Goal: Communication & Community: Participate in discussion

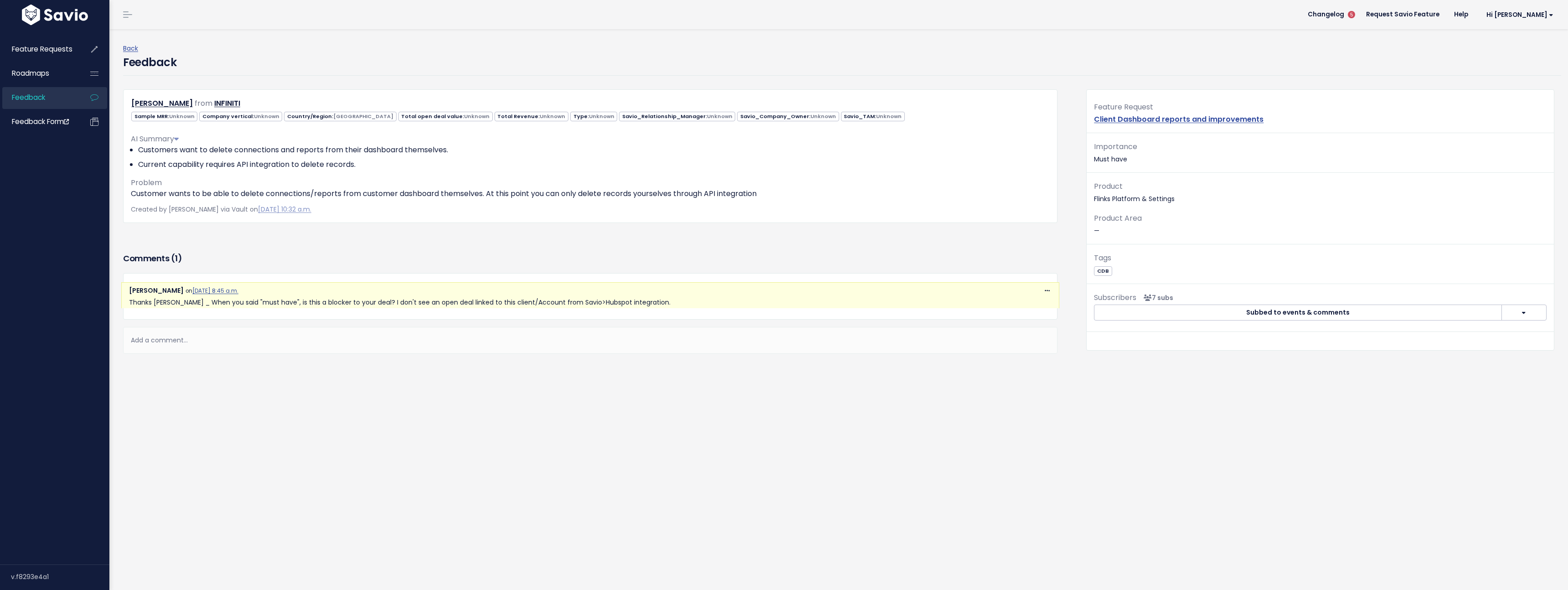
click at [385, 281] on div "Copy Link Quote Reply [PERSON_NAME] on [DATE] 8:45 a.m. Thanks [PERSON_NAME] _ …" at bounding box center [590, 296] width 934 height 46
click at [388, 291] on div "[PERSON_NAME] on [DATE] 8:45 a.m." at bounding box center [590, 291] width 923 height 11
click at [218, 339] on div "Add a comment..." at bounding box center [590, 340] width 934 height 27
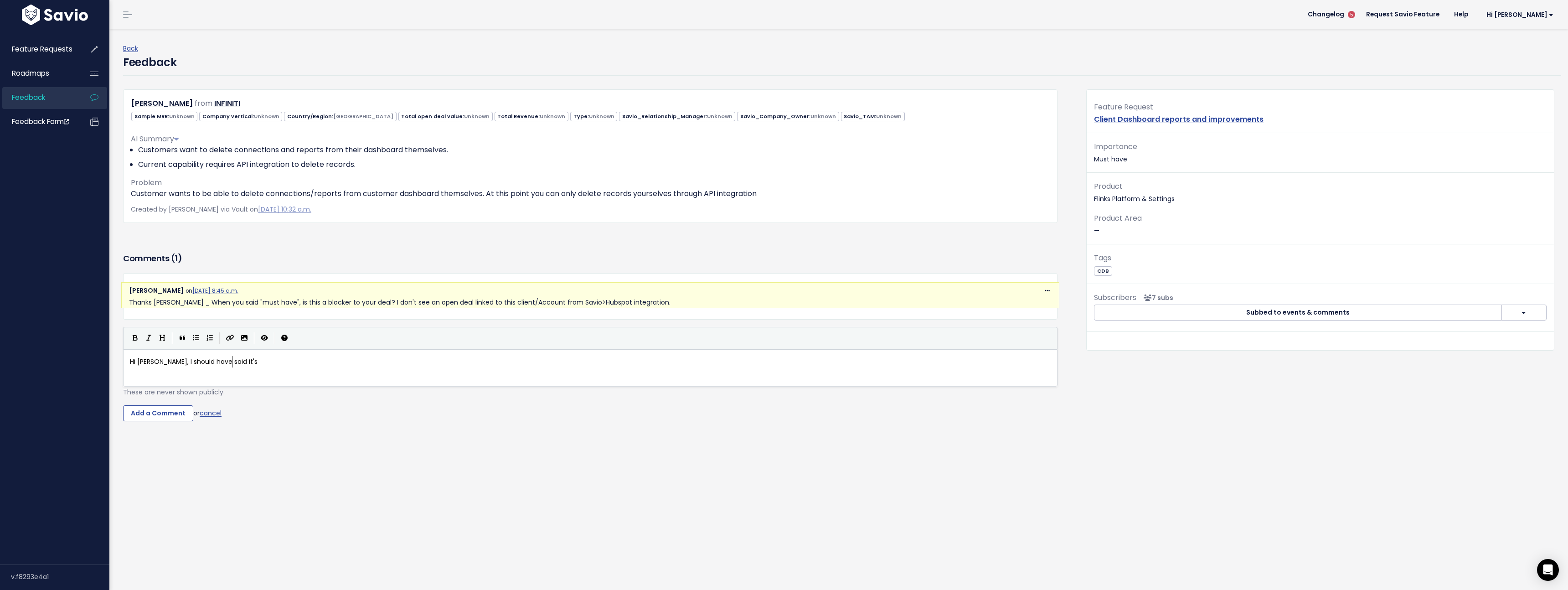
type textarea "Hi [PERSON_NAME], I should have said it's a"
type textarea "would say its be"
type textarea "in between a nice to have and need to have. IOt"
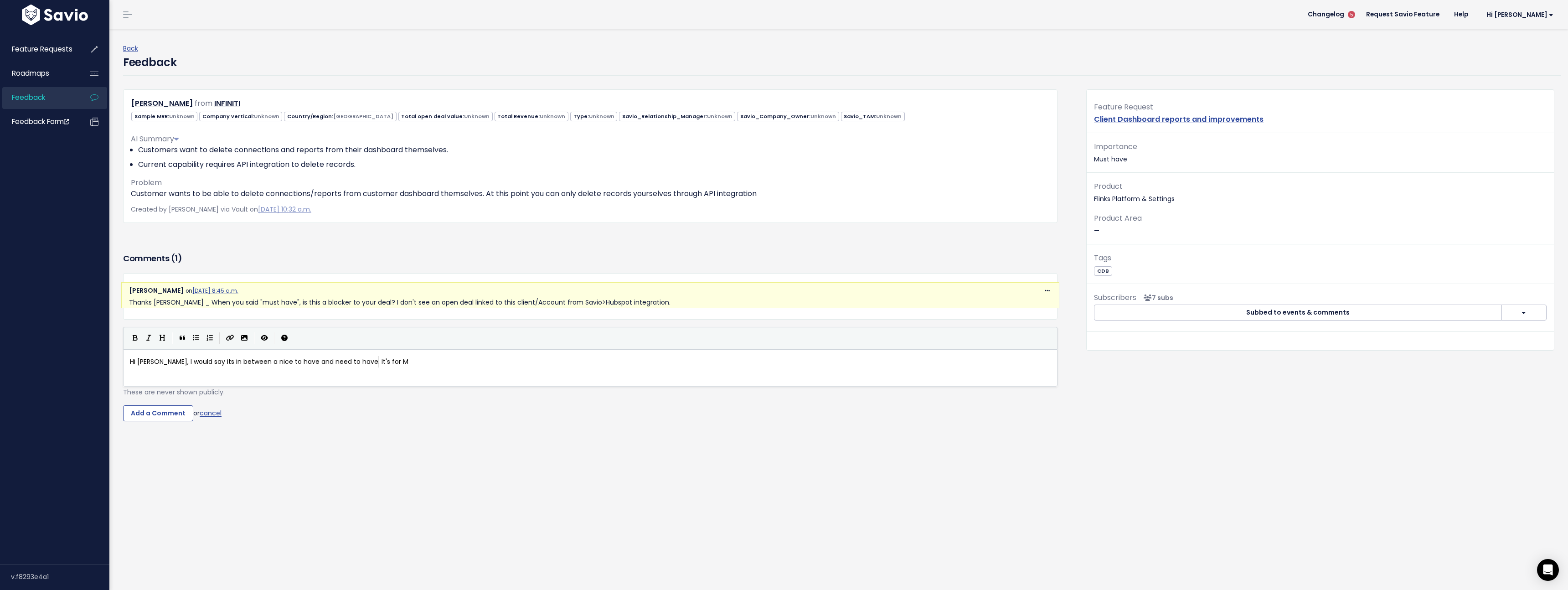
type textarea "t's for Mo"
type textarea "Nissan who are going live and need to delete reports on"
type textarea "going. WE a"
type textarea "e are offering them"
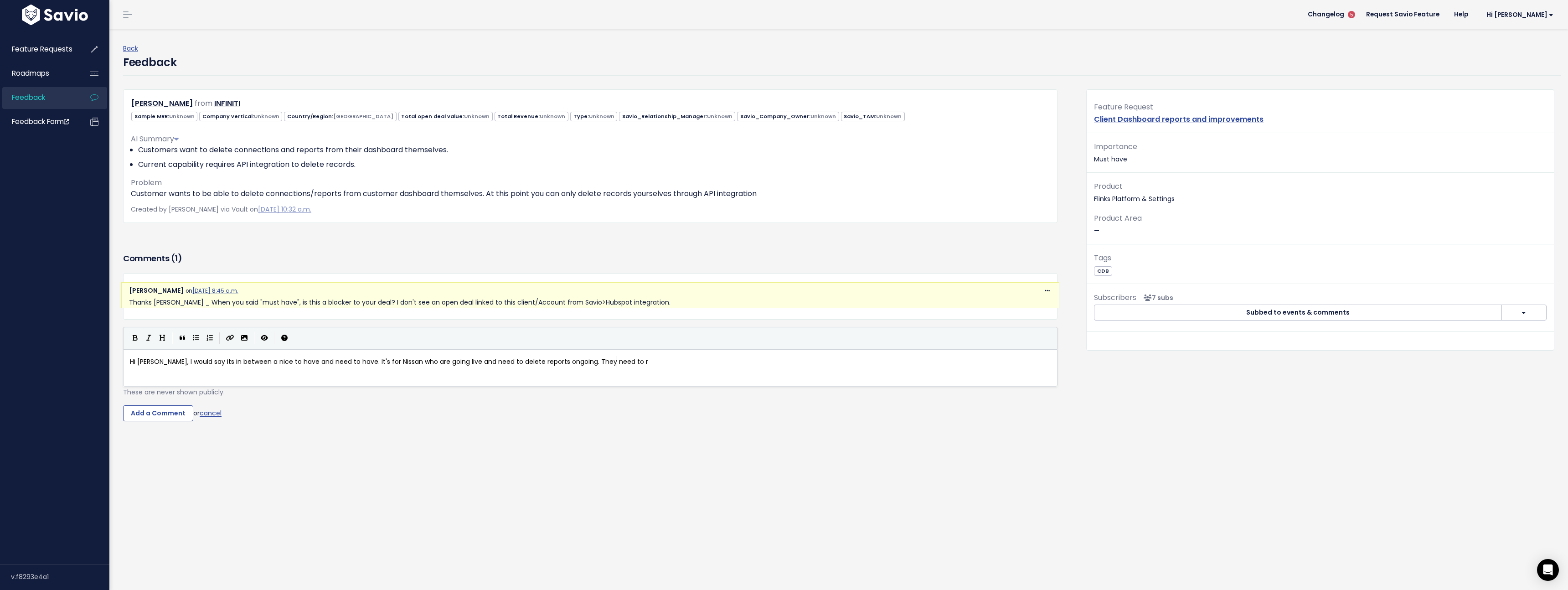
type textarea "They need to re"
type textarea "deleye"
type textarea "r"
type textarea "te reports and we are offeering"
type textarea "r"
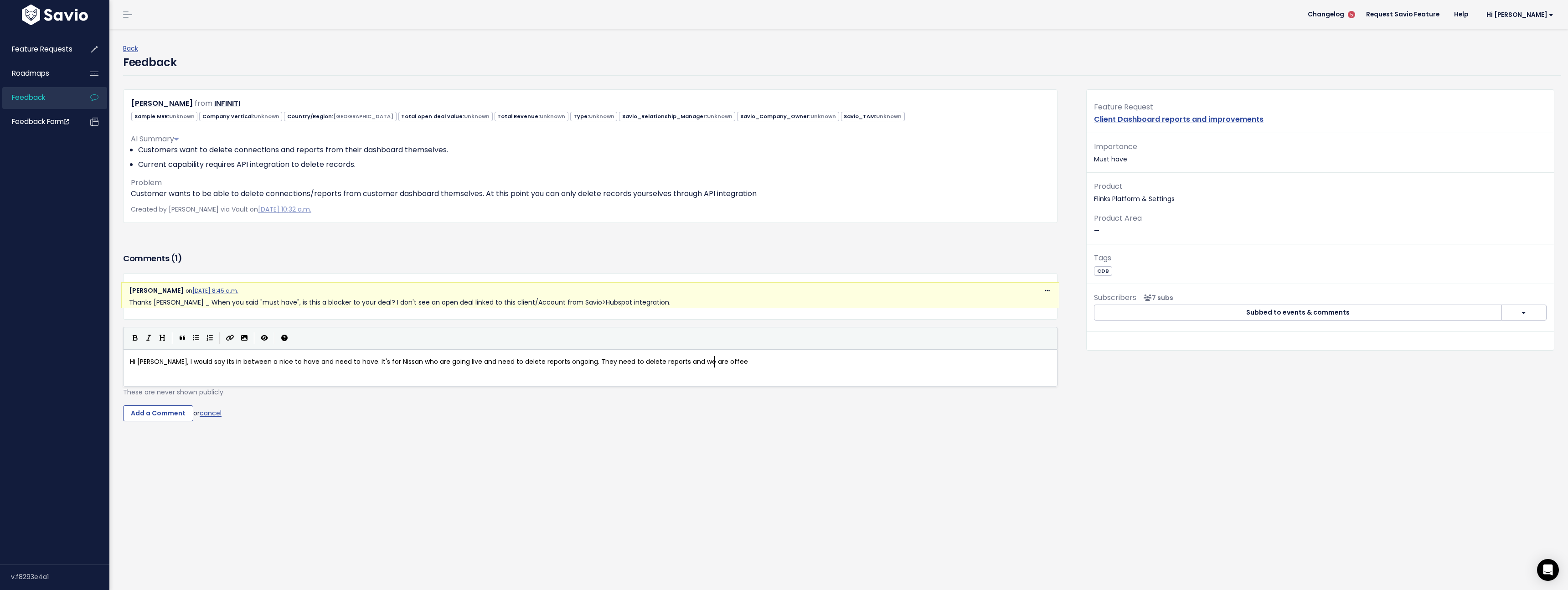
scroll to position [3, 3]
type textarea "ring them al"
type textarea "lternate paths which seem"
type textarea "ed to have calmed them down, but it does create churn risk in t"
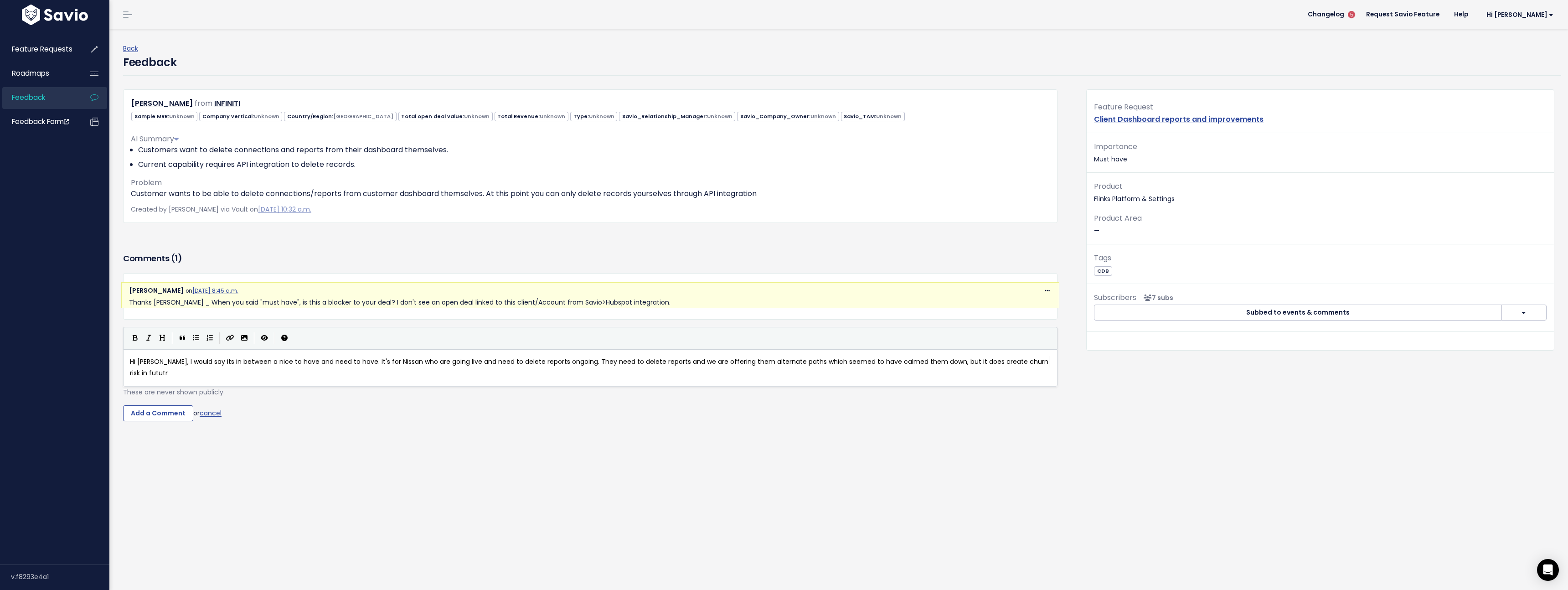
type textarea "fututr"
type textarea "e"
type textarea "r"
type textarea "re if we"
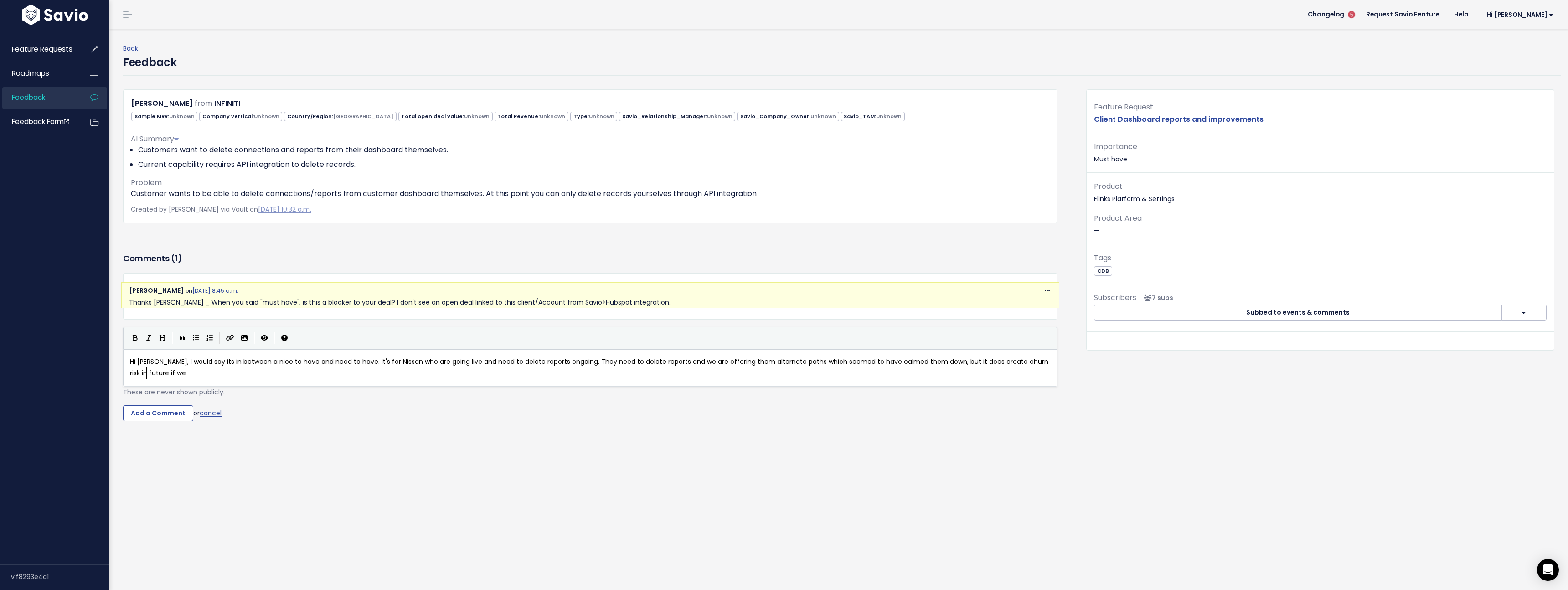
scroll to position [3, 24]
type textarea "they rely on a manual path of us deleting things on their behalf intermittently…"
type textarea "access."
click at [148, 406] on input "Add a Comment" at bounding box center [158, 413] width 70 height 16
